Goal: Information Seeking & Learning: Check status

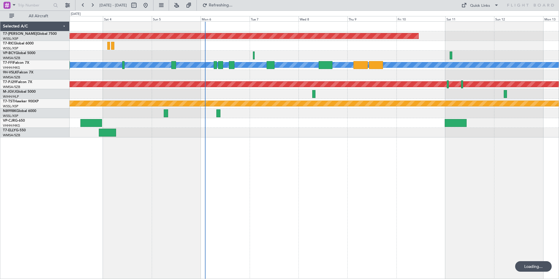
click at [244, 183] on div "Planned Maint [GEOGRAPHIC_DATA] (Seletar) Planned Maint Geneva ([GEOGRAPHIC_DAT…" at bounding box center [315, 150] width 490 height 258
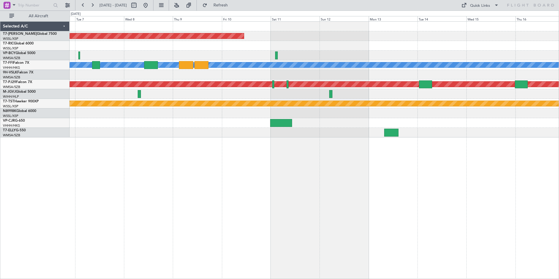
click at [257, 182] on div "Planned Maint [GEOGRAPHIC_DATA] (Seletar) Planned Maint Geneva ([GEOGRAPHIC_DAT…" at bounding box center [315, 150] width 490 height 258
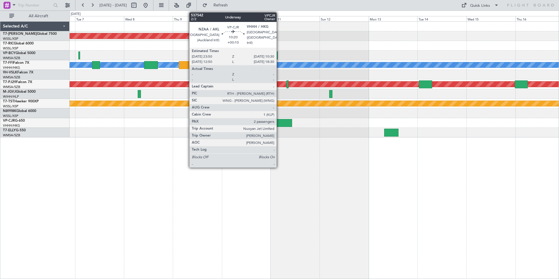
click at [279, 120] on div at bounding box center [281, 123] width 22 height 8
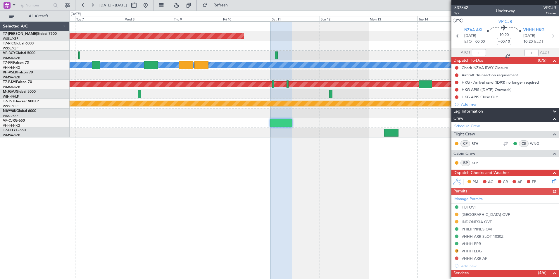
click at [556, 2] on div at bounding box center [506, 2] width 108 height 5
click at [556, 2] on span at bounding box center [556, 2] width 6 height 5
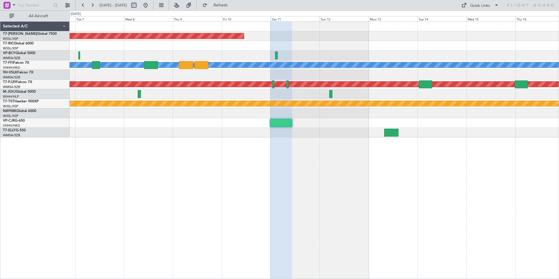
type input "0"
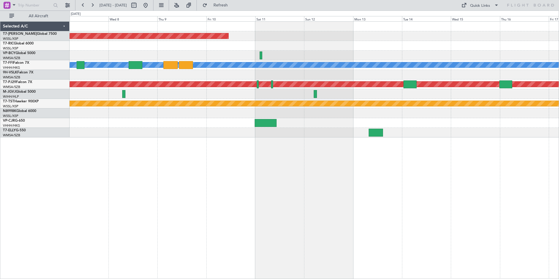
click at [365, 170] on div "Planned Maint [GEOGRAPHIC_DATA] (Seletar) Planned Maint Geneva ([GEOGRAPHIC_DAT…" at bounding box center [315, 150] width 490 height 258
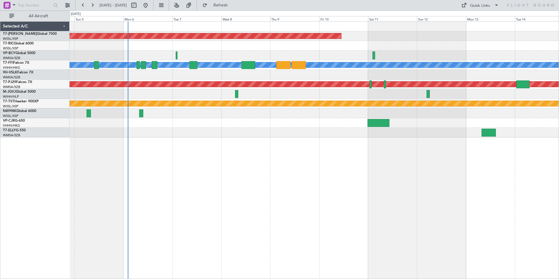
click at [217, 228] on div "Planned Maint [GEOGRAPHIC_DATA] (Seletar) Planned Maint Geneva ([GEOGRAPHIC_DAT…" at bounding box center [315, 150] width 490 height 258
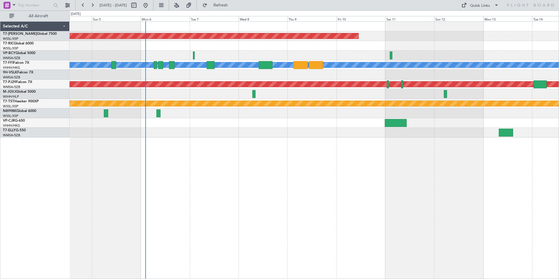
click at [158, 198] on div "Planned Maint [GEOGRAPHIC_DATA] (Seletar) Planned Maint Geneva ([GEOGRAPHIC_DAT…" at bounding box center [315, 150] width 490 height 258
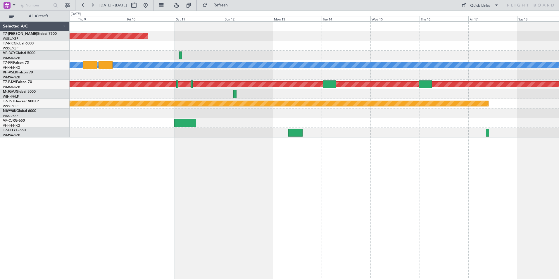
click at [159, 174] on div "Planned Maint [GEOGRAPHIC_DATA] (Seletar) Planned Maint Geneva ([GEOGRAPHIC_DAT…" at bounding box center [315, 150] width 490 height 258
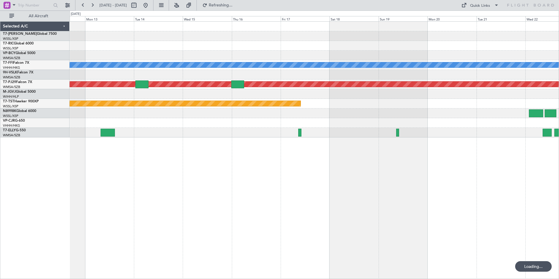
click at [262, 175] on div "Planned Maint [GEOGRAPHIC_DATA] (Seletar) Planned Maint Geneva ([GEOGRAPHIC_DAT…" at bounding box center [315, 150] width 490 height 258
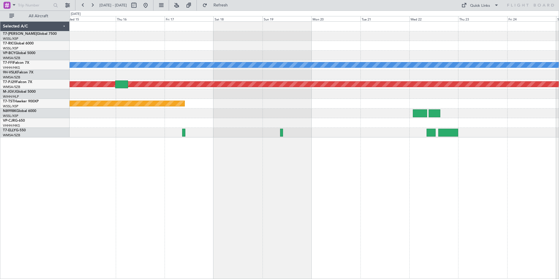
click at [333, 162] on div "Planned Maint Geneva (Cointrin) [PERSON_NAME] [PERSON_NAME] Planned Maint [GEOG…" at bounding box center [315, 150] width 490 height 258
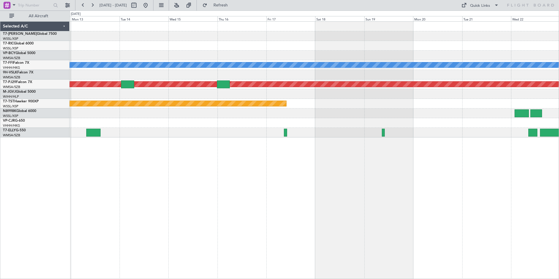
click at [411, 166] on div "Planned Maint Geneva (Cointrin) [PERSON_NAME] [PERSON_NAME] Planned Maint [GEOG…" at bounding box center [315, 150] width 490 height 258
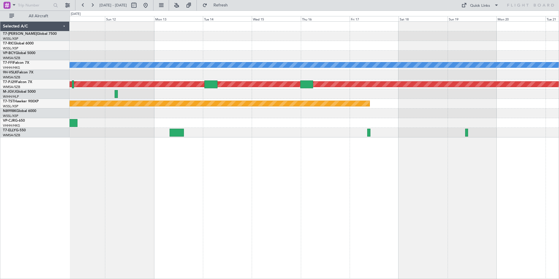
click at [269, 212] on div "Planned Maint [GEOGRAPHIC_DATA] (Seletar) Planned Maint Geneva ([GEOGRAPHIC_DAT…" at bounding box center [315, 150] width 490 height 258
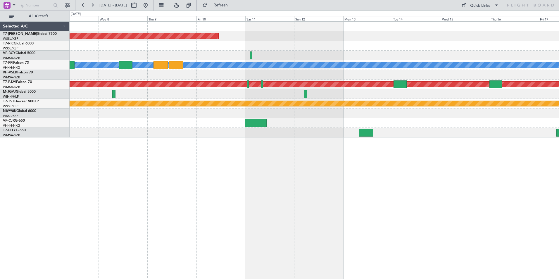
click at [375, 209] on div "Planned Maint [GEOGRAPHIC_DATA] (Seletar) Planned Maint Geneva ([GEOGRAPHIC_DAT…" at bounding box center [315, 150] width 490 height 258
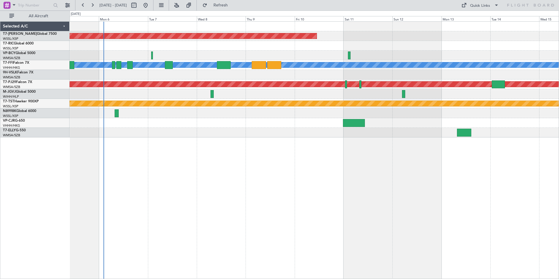
click at [231, 202] on div "Planned Maint [GEOGRAPHIC_DATA] (Seletar) Planned Maint Geneva ([GEOGRAPHIC_DAT…" at bounding box center [315, 150] width 490 height 258
click at [204, 173] on div "Planned Maint [GEOGRAPHIC_DATA] (Seletar) Planned Maint Geneva ([GEOGRAPHIC_DAT…" at bounding box center [315, 150] width 490 height 258
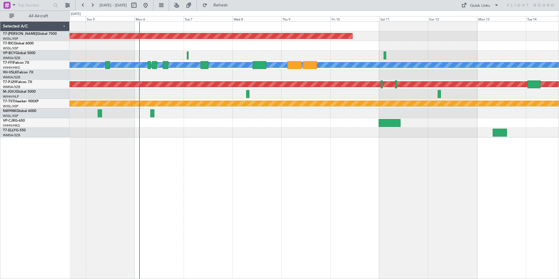
click at [240, 204] on div "Planned Maint [GEOGRAPHIC_DATA] (Seletar) Planned Maint Geneva ([GEOGRAPHIC_DAT…" at bounding box center [315, 150] width 490 height 258
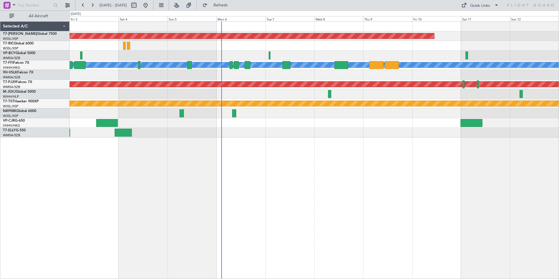
click at [215, 218] on div "Planned Maint [GEOGRAPHIC_DATA] (Seletar) Planned Maint Geneva ([GEOGRAPHIC_DAT…" at bounding box center [315, 150] width 490 height 258
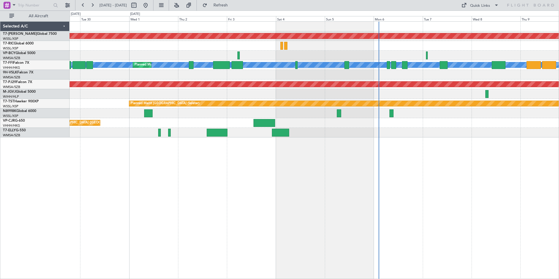
click at [379, 153] on div "Planned Maint [GEOGRAPHIC_DATA] (Seletar) [PERSON_NAME] [PERSON_NAME] Planned M…" at bounding box center [315, 150] width 490 height 258
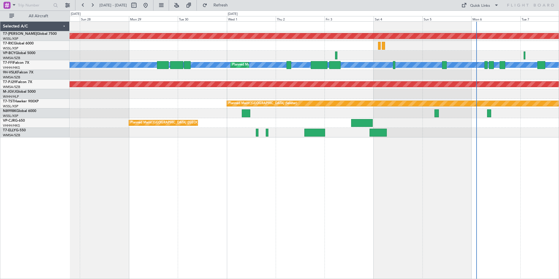
click at [196, 194] on div "Planned Maint [GEOGRAPHIC_DATA] (Seletar) Unplanned Maint [GEOGRAPHIC_DATA] (Su…" at bounding box center [315, 150] width 490 height 258
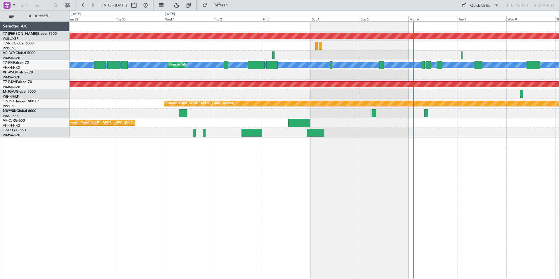
click at [178, 163] on div "Planned Maint [GEOGRAPHIC_DATA] (Seletar) [PERSON_NAME] [PERSON_NAME] Planned M…" at bounding box center [315, 150] width 490 height 258
click at [110, 163] on div "Planned Maint [GEOGRAPHIC_DATA] (Seletar) [PERSON_NAME] [PERSON_NAME] Planned M…" at bounding box center [315, 150] width 490 height 258
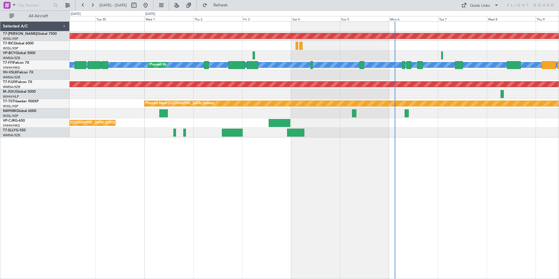
click at [190, 187] on div "Planned Maint [GEOGRAPHIC_DATA] (Seletar) [PERSON_NAME] [PERSON_NAME] Planned M…" at bounding box center [315, 150] width 490 height 258
